Goal: Information Seeking & Learning: Learn about a topic

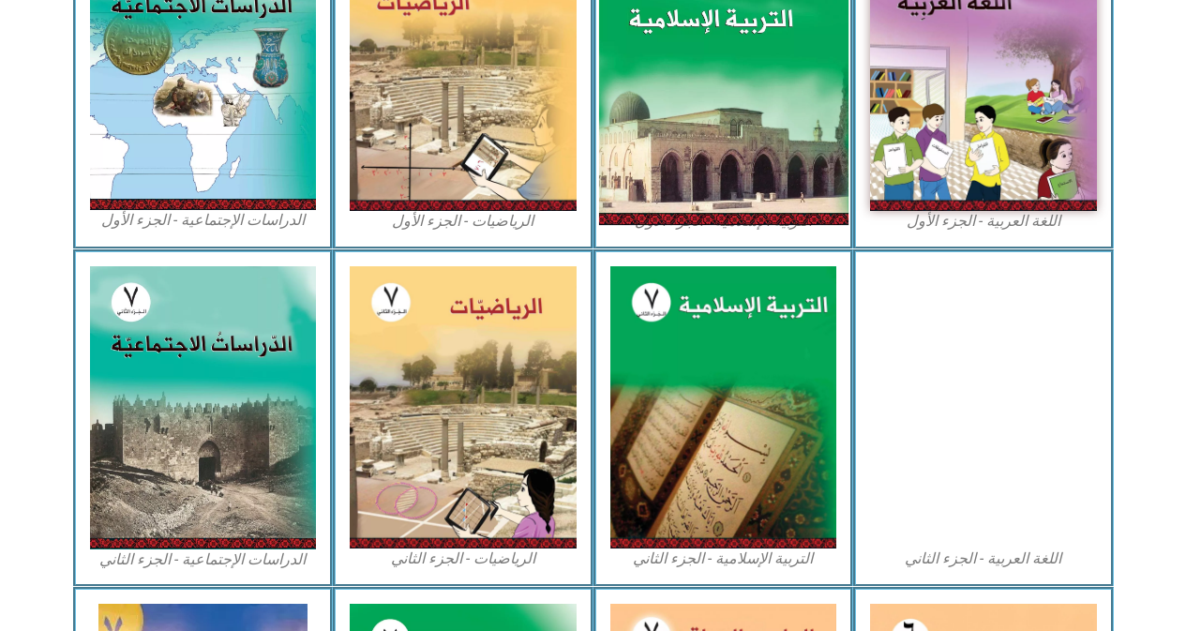
scroll to position [844, 0]
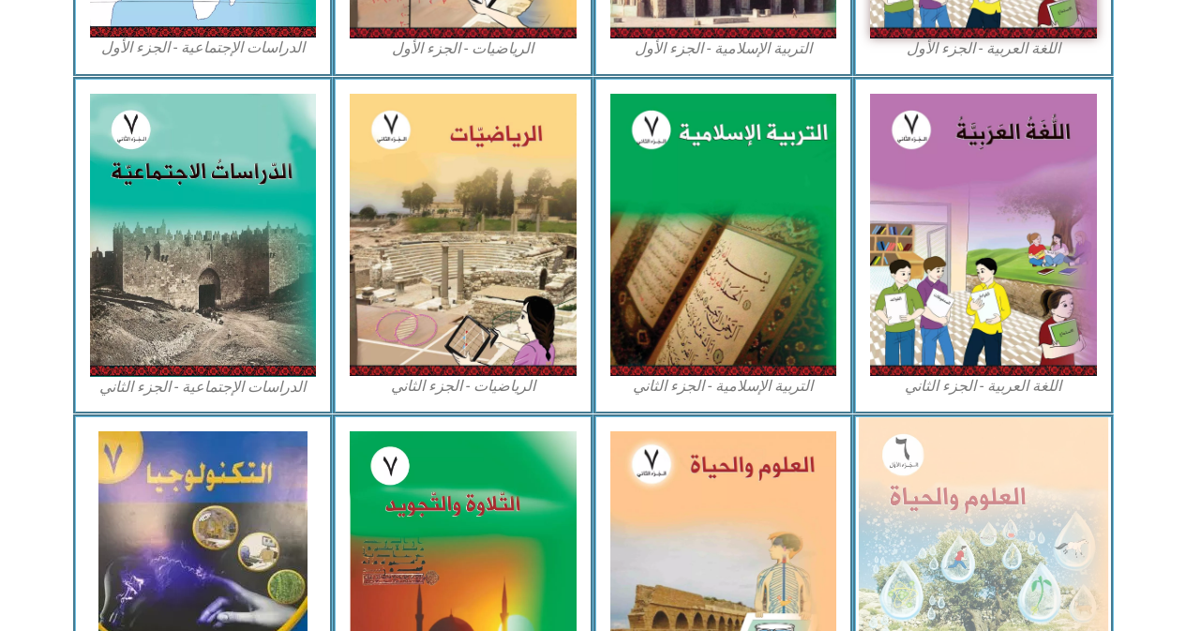
click at [943, 490] on img at bounding box center [983, 569] width 249 height 304
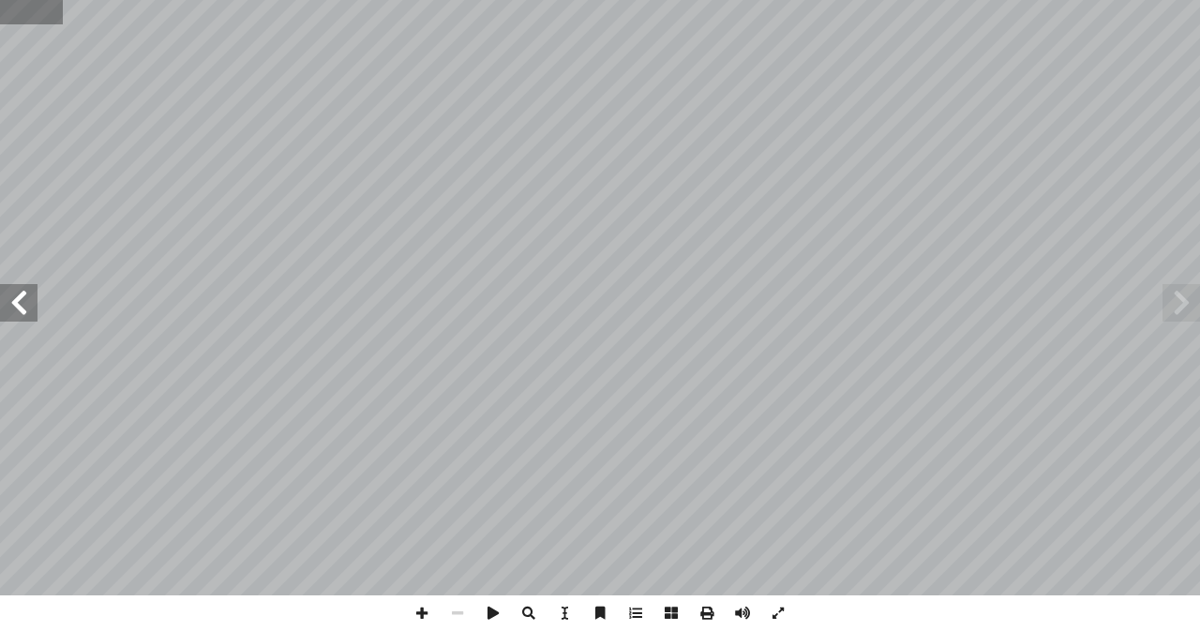
click at [26, 10] on input "text" at bounding box center [31, 12] width 63 height 24
type input "*"
click at [24, 311] on span at bounding box center [19, 303] width 38 height 38
click at [25, 311] on span at bounding box center [19, 303] width 38 height 38
click at [419, 613] on span at bounding box center [422, 613] width 36 height 36
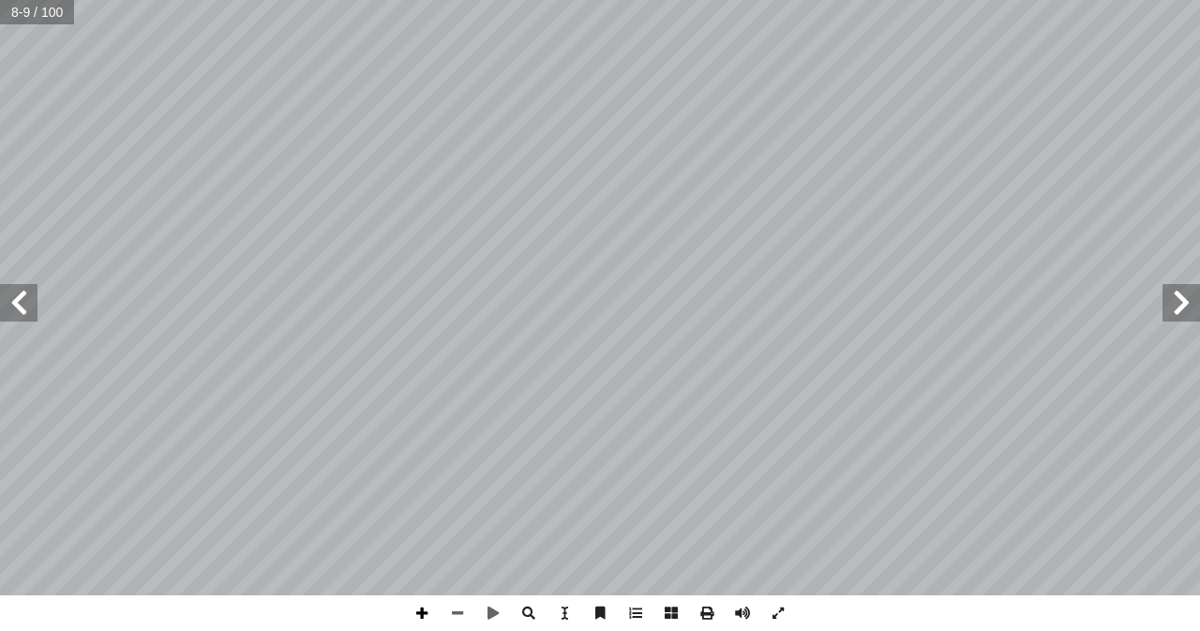
click at [423, 608] on span at bounding box center [422, 613] width 36 height 36
click at [34, 310] on span at bounding box center [19, 303] width 38 height 38
click at [1192, 305] on span at bounding box center [1182, 303] width 38 height 38
click at [276, 0] on html "الصفحة الرئيسية الصف الأول الصف الثاني الصف الثالث الصف الرابع الصف الخامس الصف…" at bounding box center [600, 85] width 1200 height 171
click at [1199, 171] on html "الصفحة الرئيسية الصف الأول الصف الثاني الصف الثالث الصف الرابع الصف الخامس الصف…" at bounding box center [600, 85] width 1200 height 171
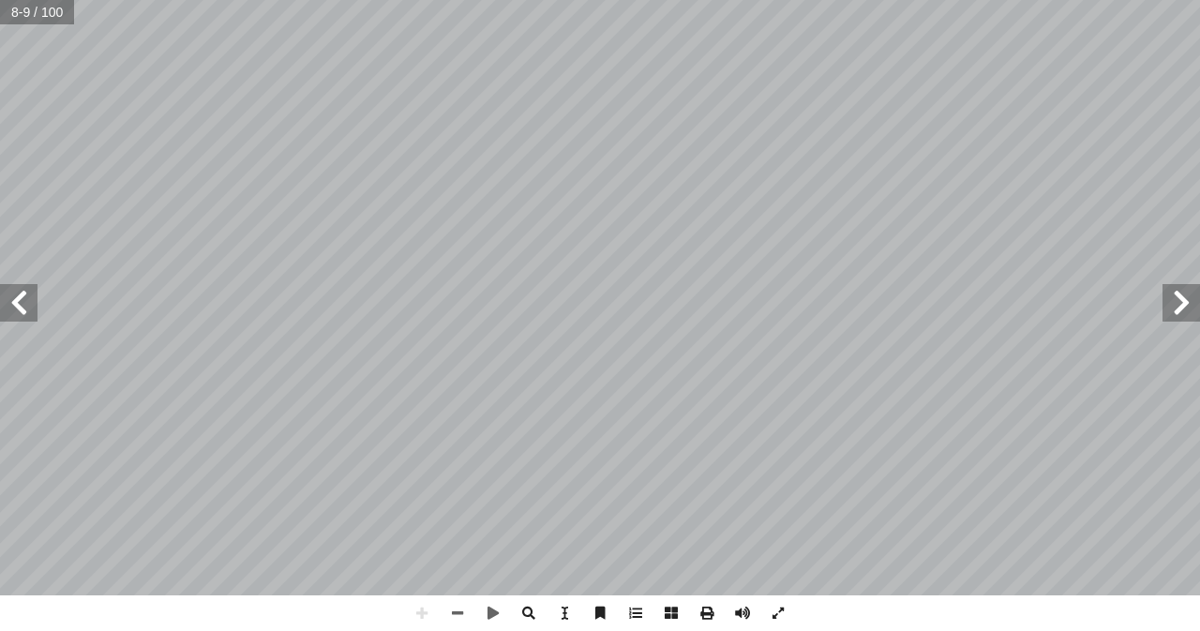
click at [1087, 605] on div "4 ) ١ نشاط ( حديقة مدرستي اصطحــب معلــم العلــوم طلبتــه فــي جولــة فــي حديق…" at bounding box center [600, 315] width 1200 height 631
click at [427, 611] on span at bounding box center [422, 613] width 36 height 36
click at [18, 291] on span at bounding box center [19, 303] width 38 height 38
click at [629, 0] on html "الصفحة الرئيسية الصف الأول الصف الثاني الصف الثالث الصف الرابع الصف الخامس الصف…" at bounding box center [600, 85] width 1200 height 171
